Goal: Navigation & Orientation: Find specific page/section

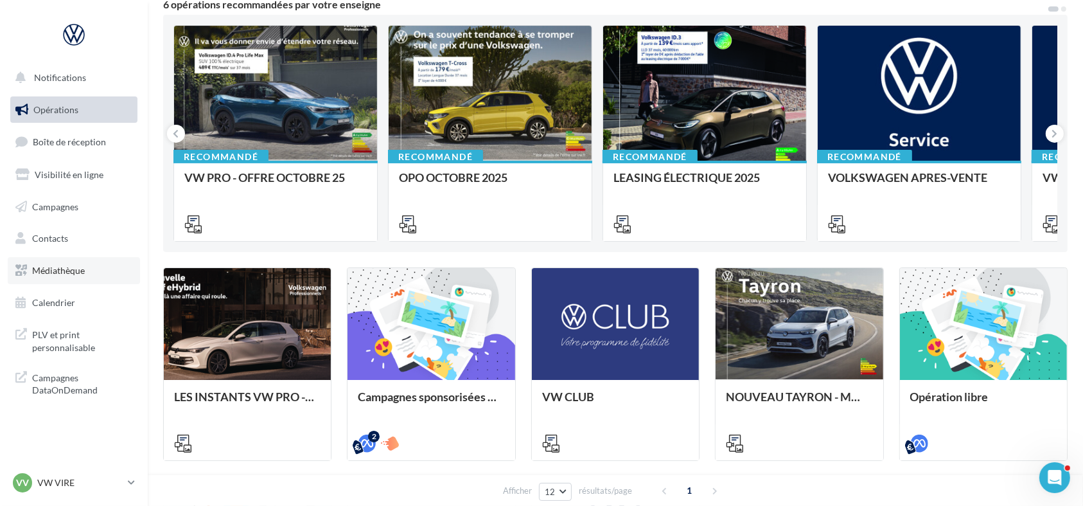
click at [60, 280] on link "Médiathèque" at bounding box center [74, 270] width 132 height 27
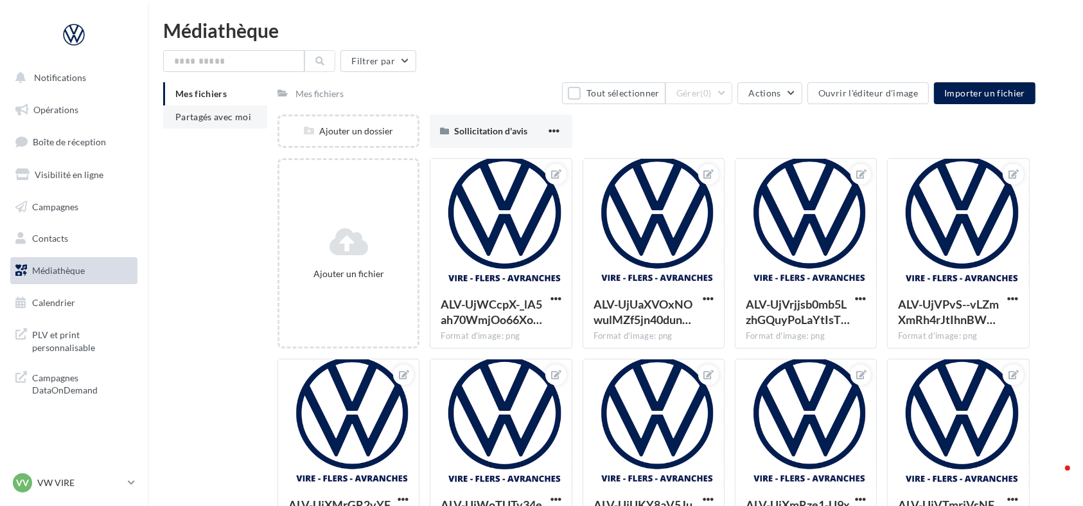
click at [214, 108] on li "Partagés avec moi" at bounding box center [215, 116] width 104 height 23
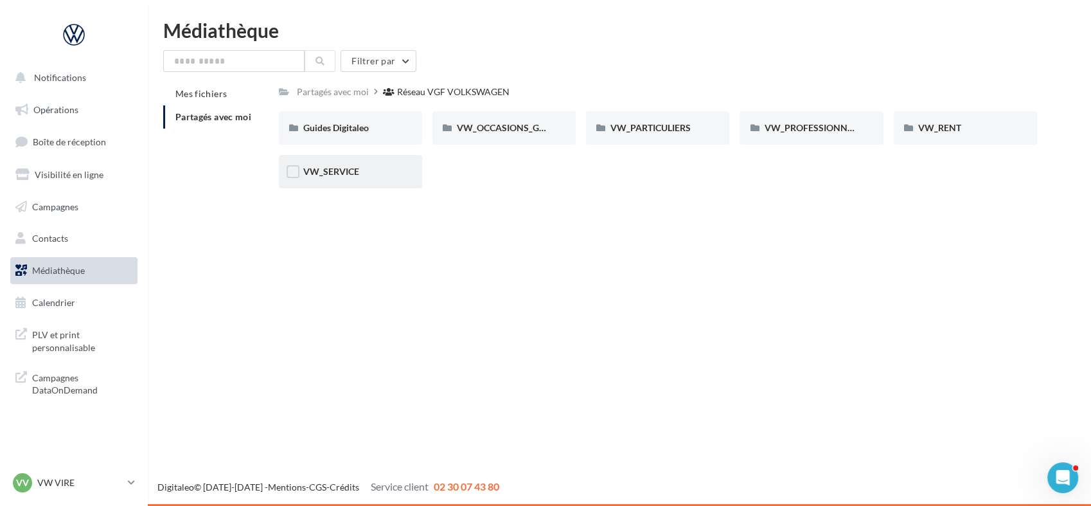
click at [318, 179] on div "VW_SERVICE" at bounding box center [350, 171] width 143 height 33
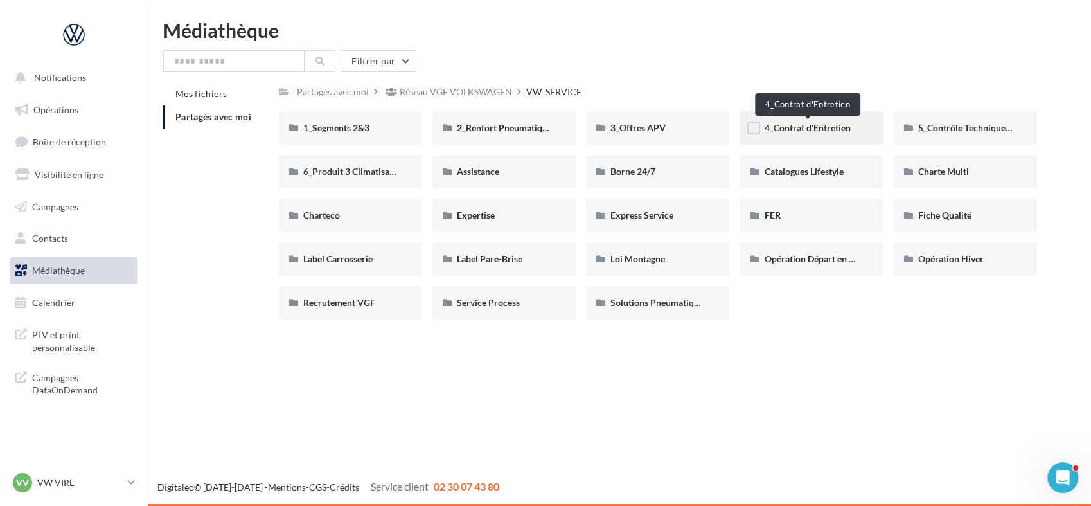
click at [831, 128] on span "4_Contrat d'Entretien" at bounding box center [807, 127] width 86 height 11
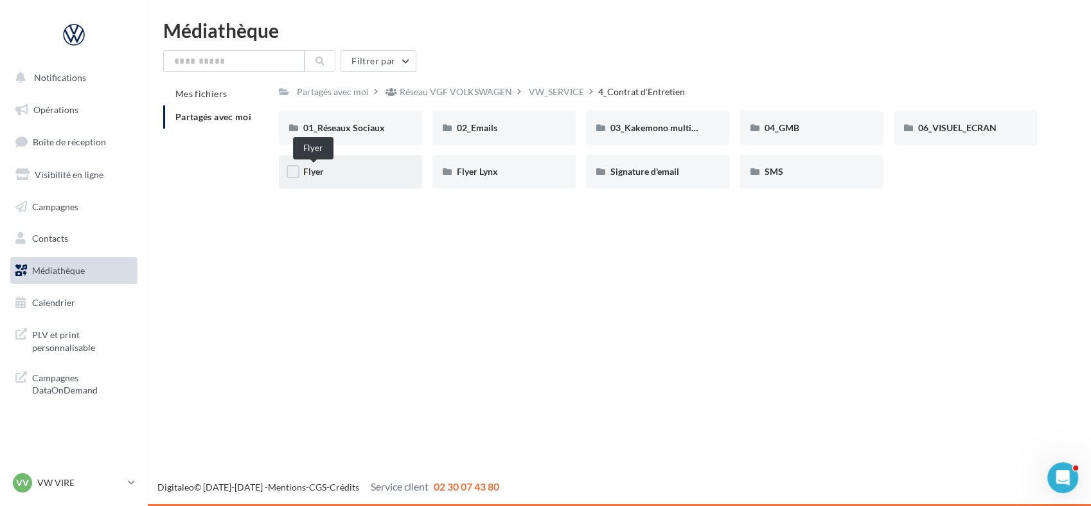
click at [320, 175] on span "Flyer" at bounding box center [313, 171] width 21 height 11
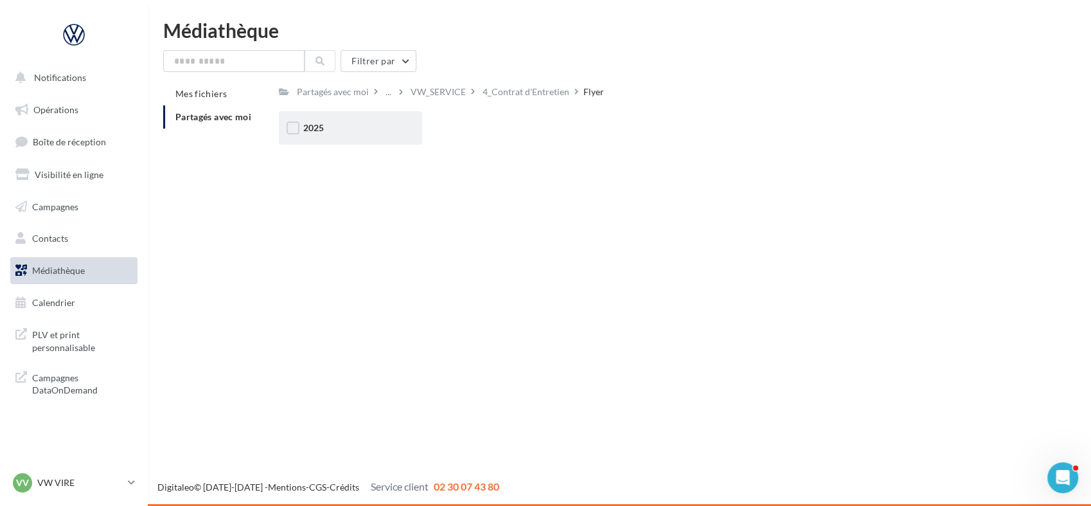
click at [308, 139] on div "2025" at bounding box center [350, 127] width 143 height 33
